Goal: Transaction & Acquisition: Purchase product/service

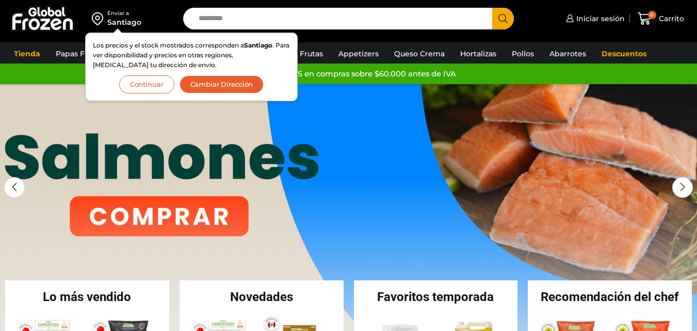
click at [152, 86] on button "Continuar" at bounding box center [146, 84] width 55 height 18
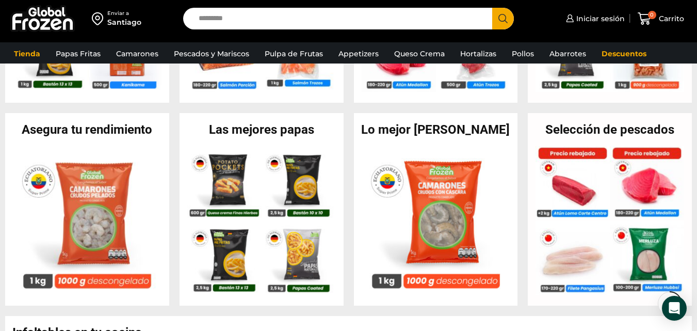
scroll to position [378, 0]
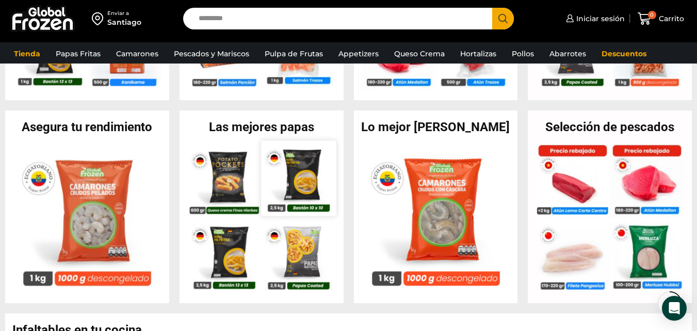
click at [266, 167] on img at bounding box center [298, 177] width 75 height 75
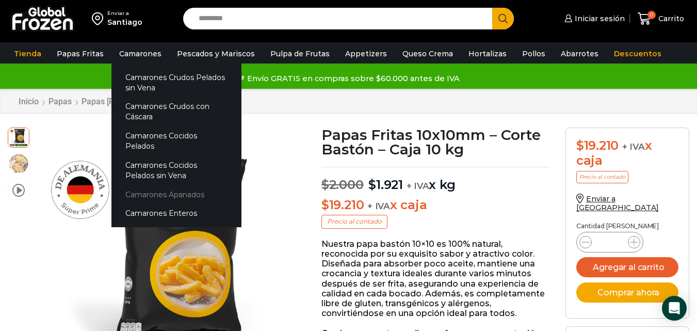
click at [188, 185] on link "Camarones Apanados" at bounding box center [177, 194] width 130 height 19
